Goal: Information Seeking & Learning: Check status

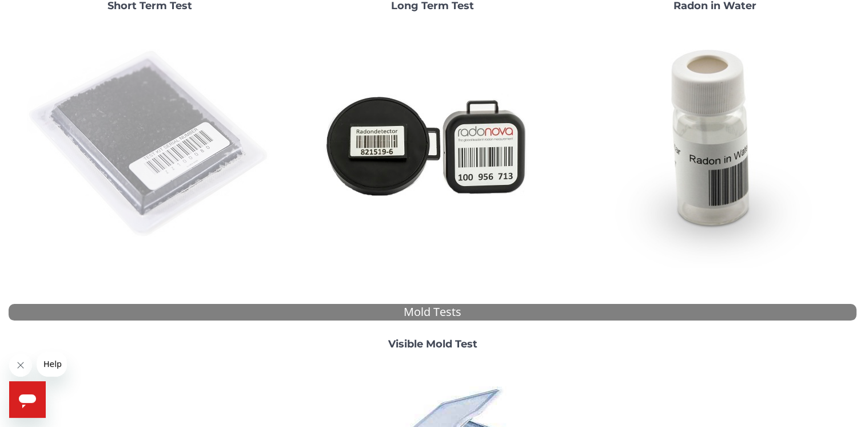
scroll to position [172, 0]
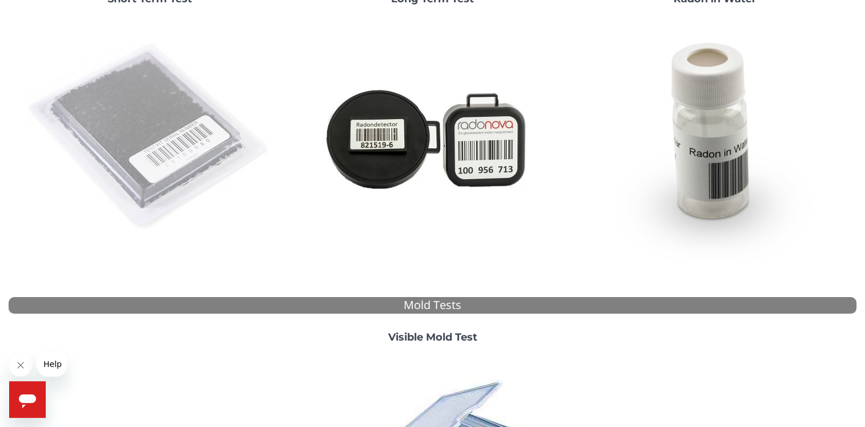
click at [154, 112] on img at bounding box center [150, 137] width 246 height 246
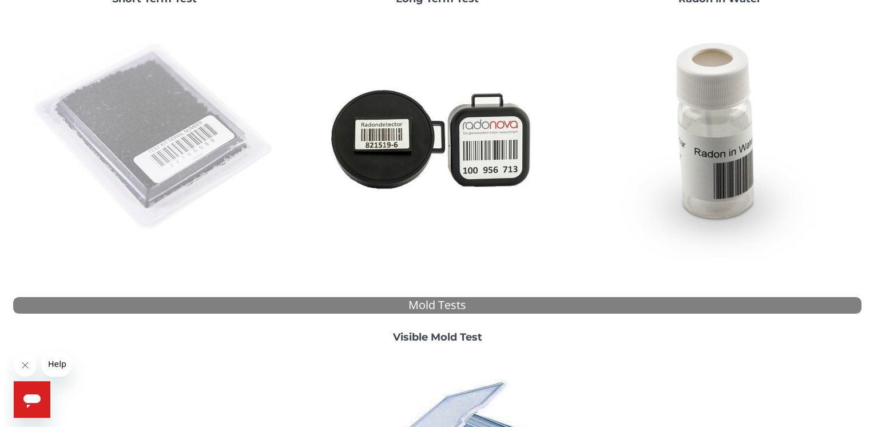
scroll to position [0, 0]
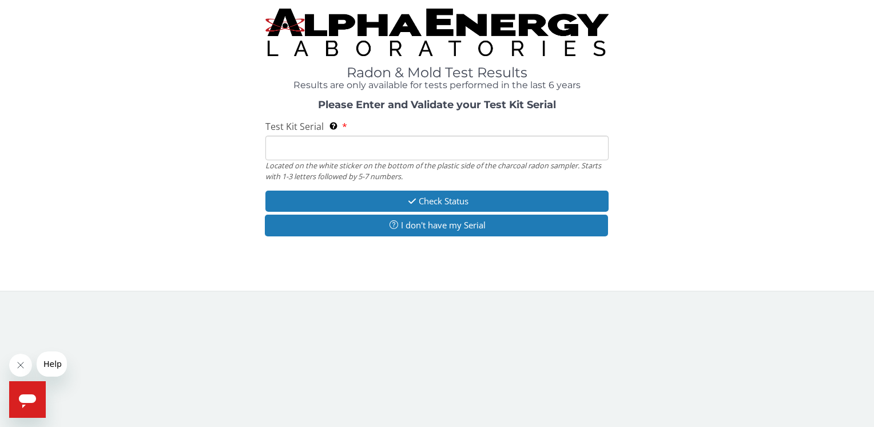
click at [280, 146] on input "Test Kit Serial Located on the white sticker on the bottom of the plastic side …" at bounding box center [436, 148] width 343 height 25
type input "D"
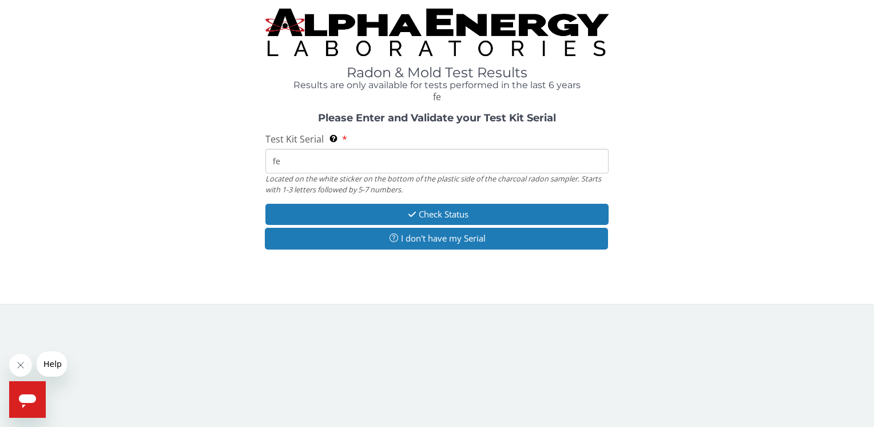
type input "f"
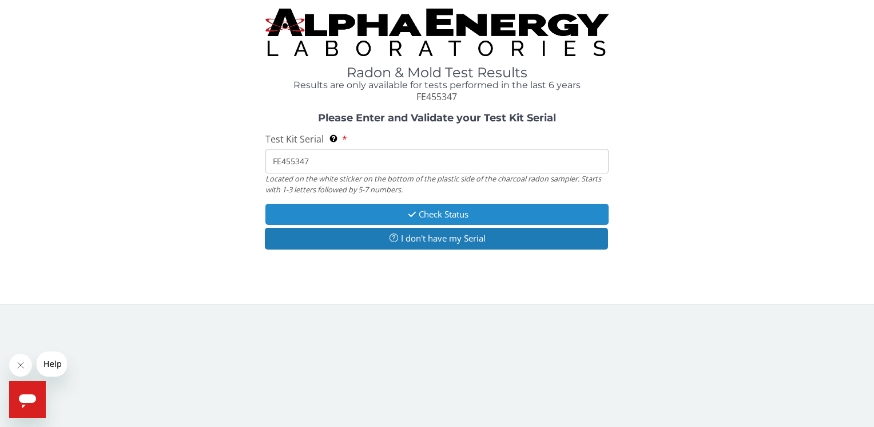
type input "FE455347"
click at [444, 212] on button "Check Status" at bounding box center [436, 214] width 343 height 21
